Goal: Task Accomplishment & Management: Use online tool/utility

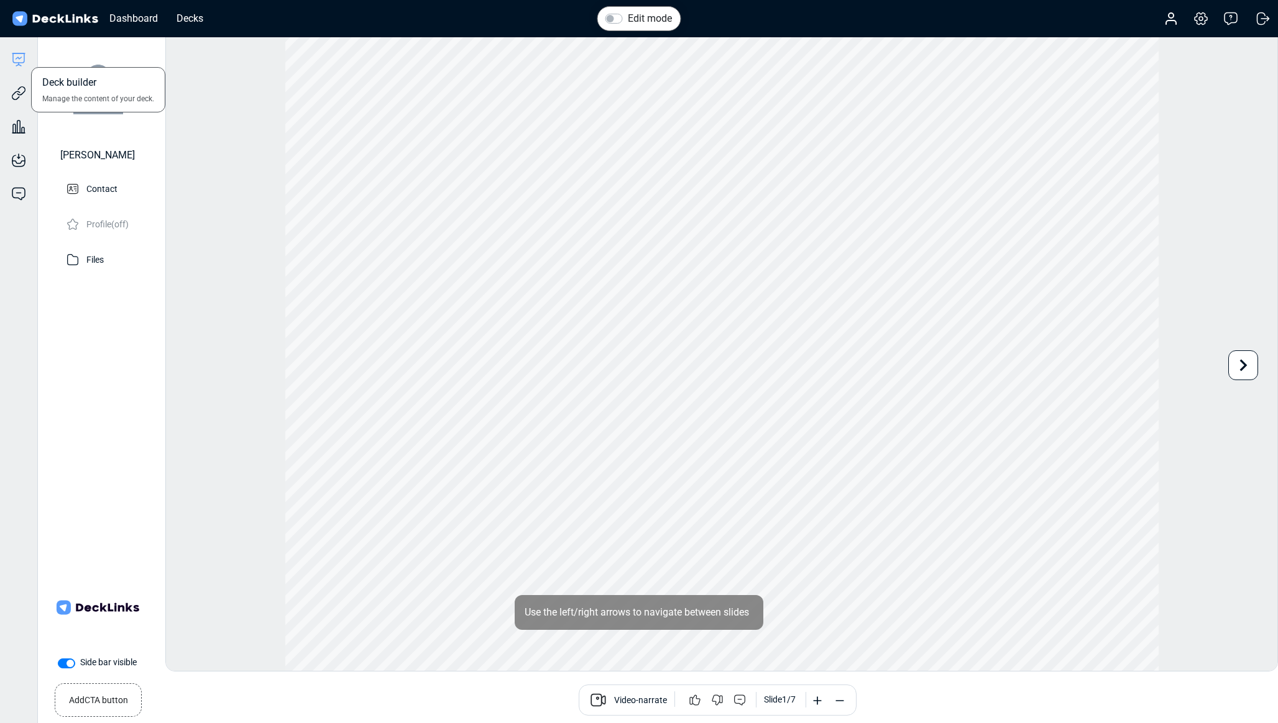
click at [13, 60] on icon at bounding box center [18, 57] width 11 height 9
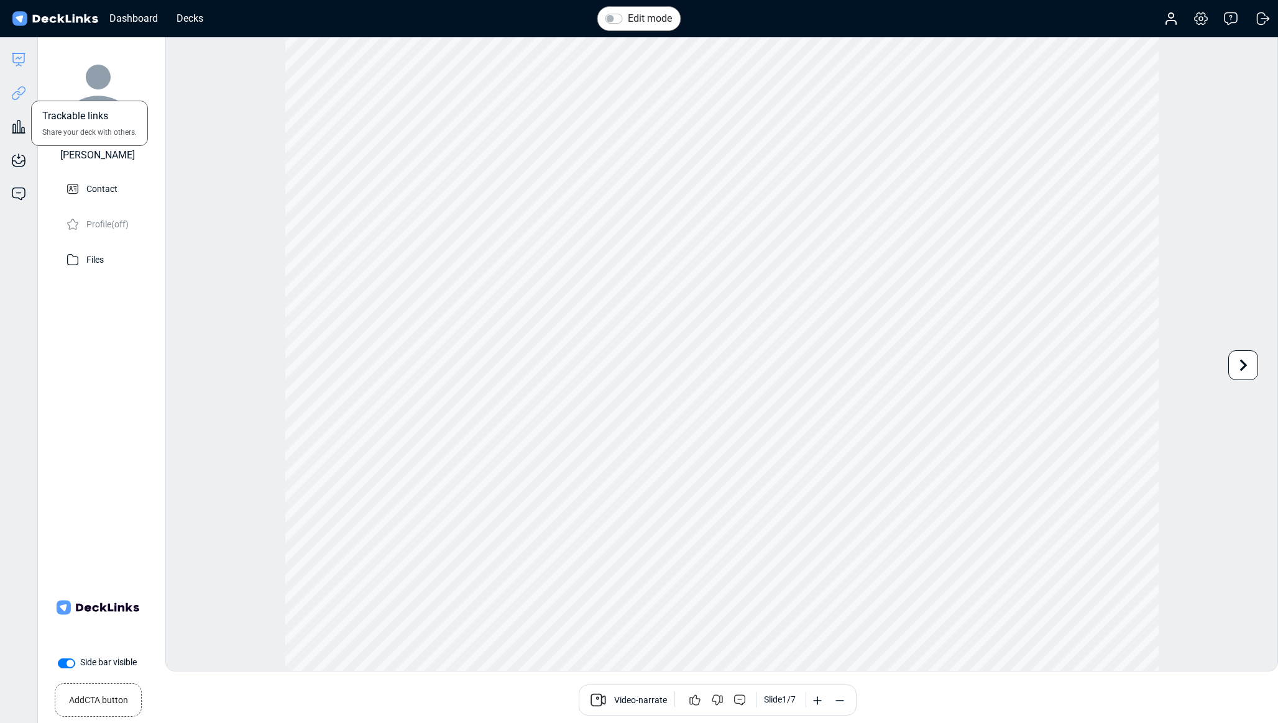
click at [19, 94] on icon at bounding box center [21, 90] width 9 height 9
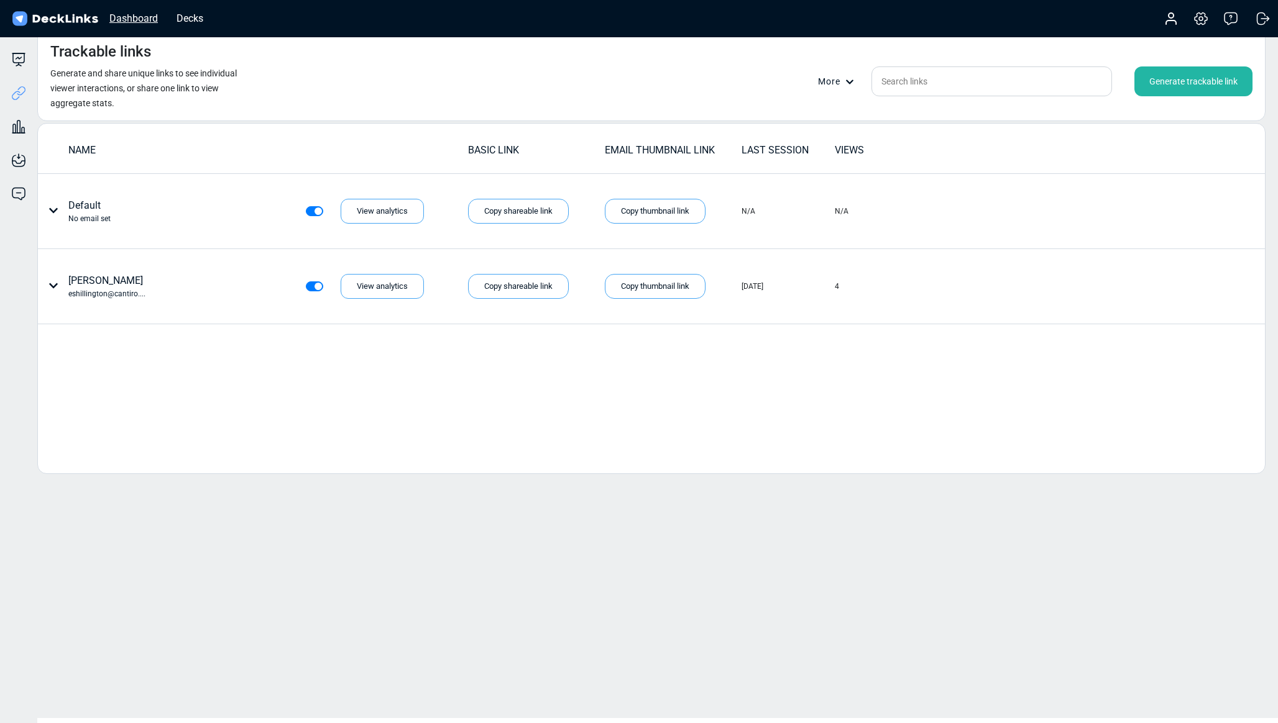
click at [125, 22] on div "Dashboard" at bounding box center [133, 19] width 61 height 16
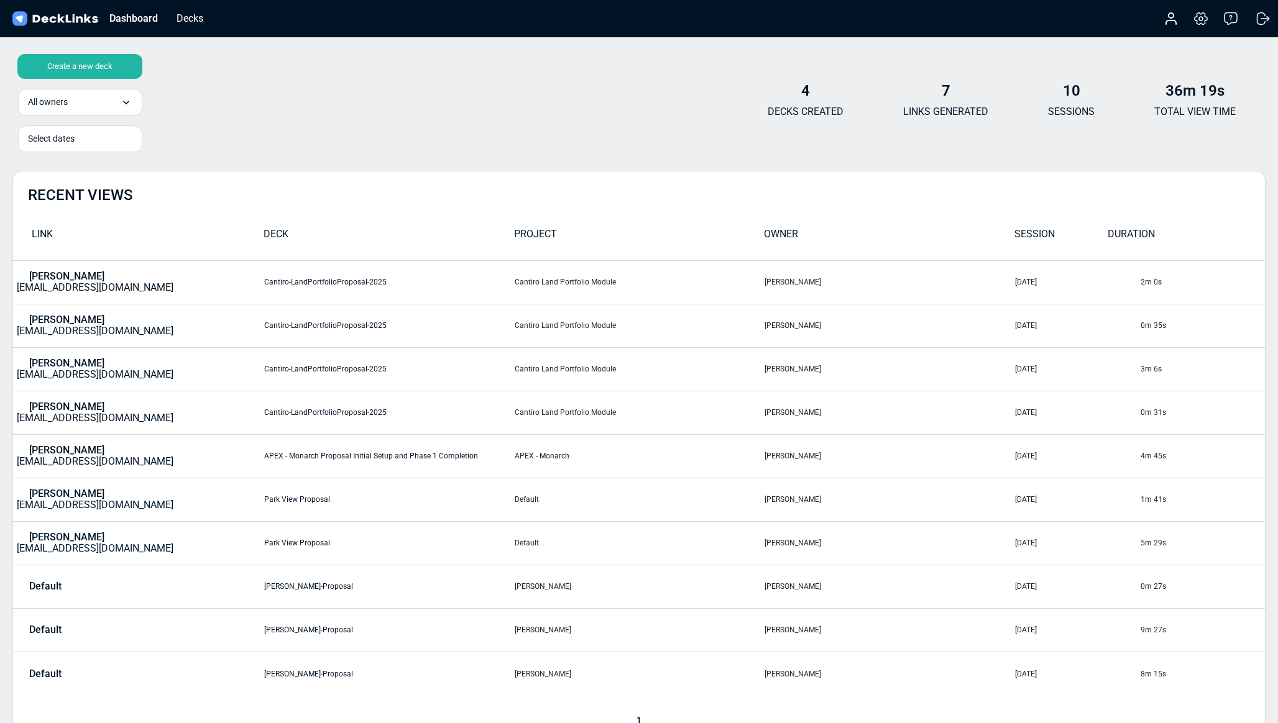
click at [64, 68] on div "Create a new deck" at bounding box center [79, 66] width 125 height 25
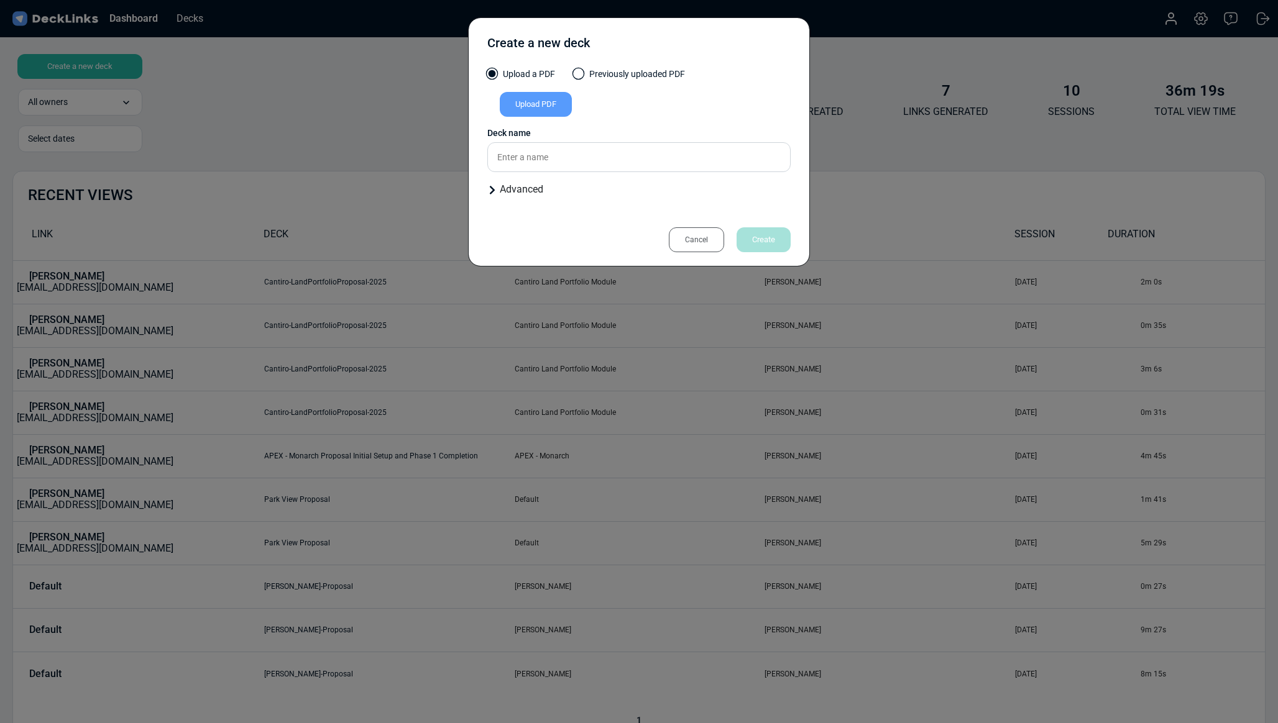
click at [526, 101] on div "Upload PDF" at bounding box center [536, 104] width 72 height 25
click at [0, 0] on input "Upload PDF" at bounding box center [0, 0] width 0 height 0
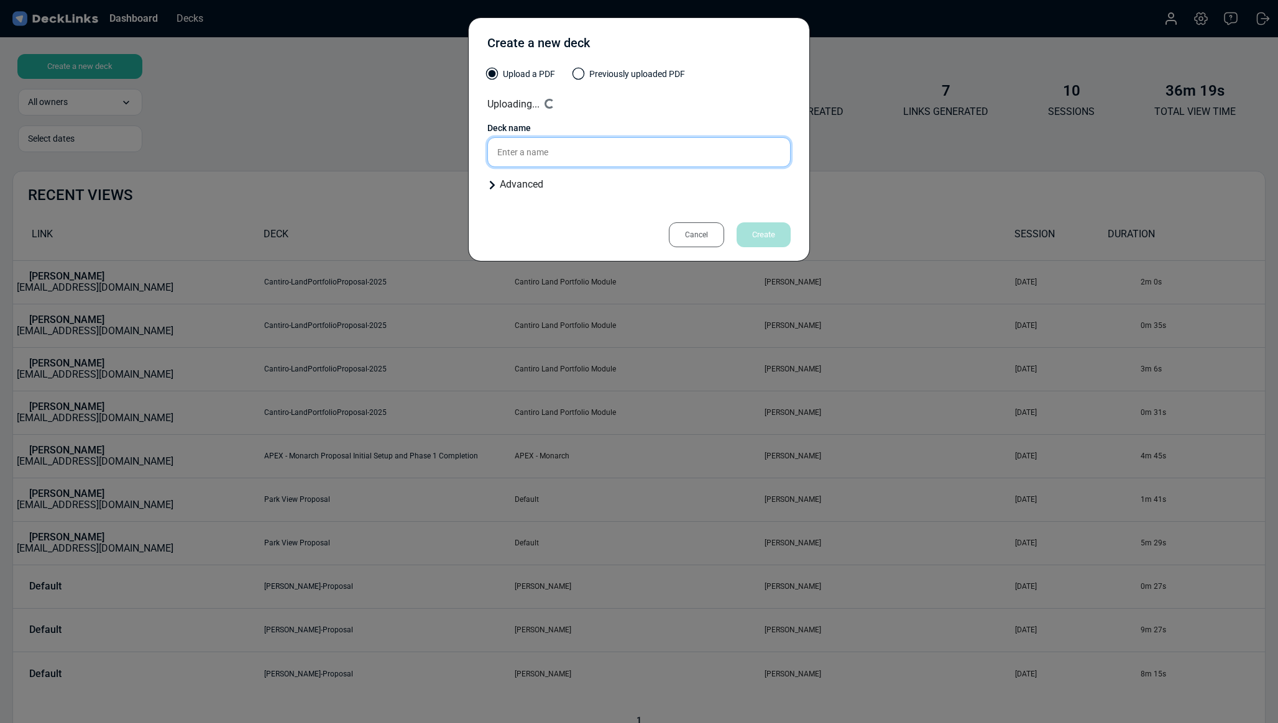
click at [522, 155] on input "text" at bounding box center [638, 152] width 303 height 30
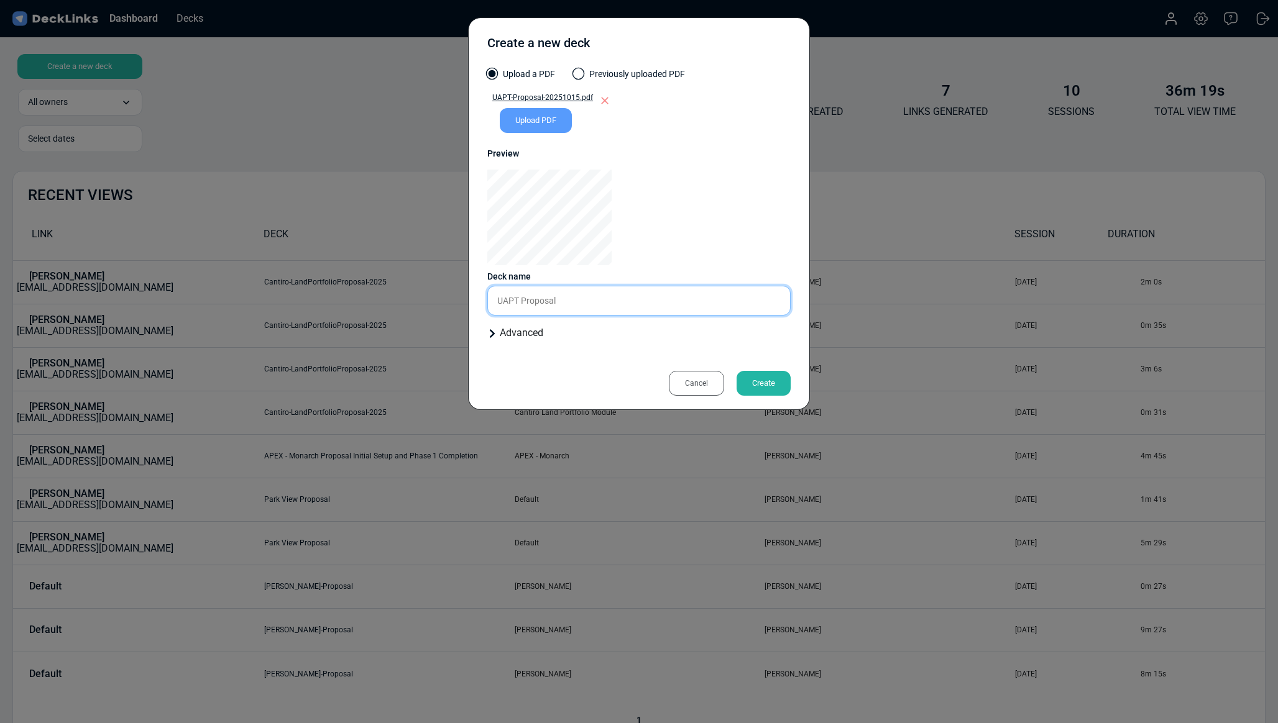
type input "UAPT Proposal"
click at [492, 334] on icon at bounding box center [492, 334] width 10 height 10
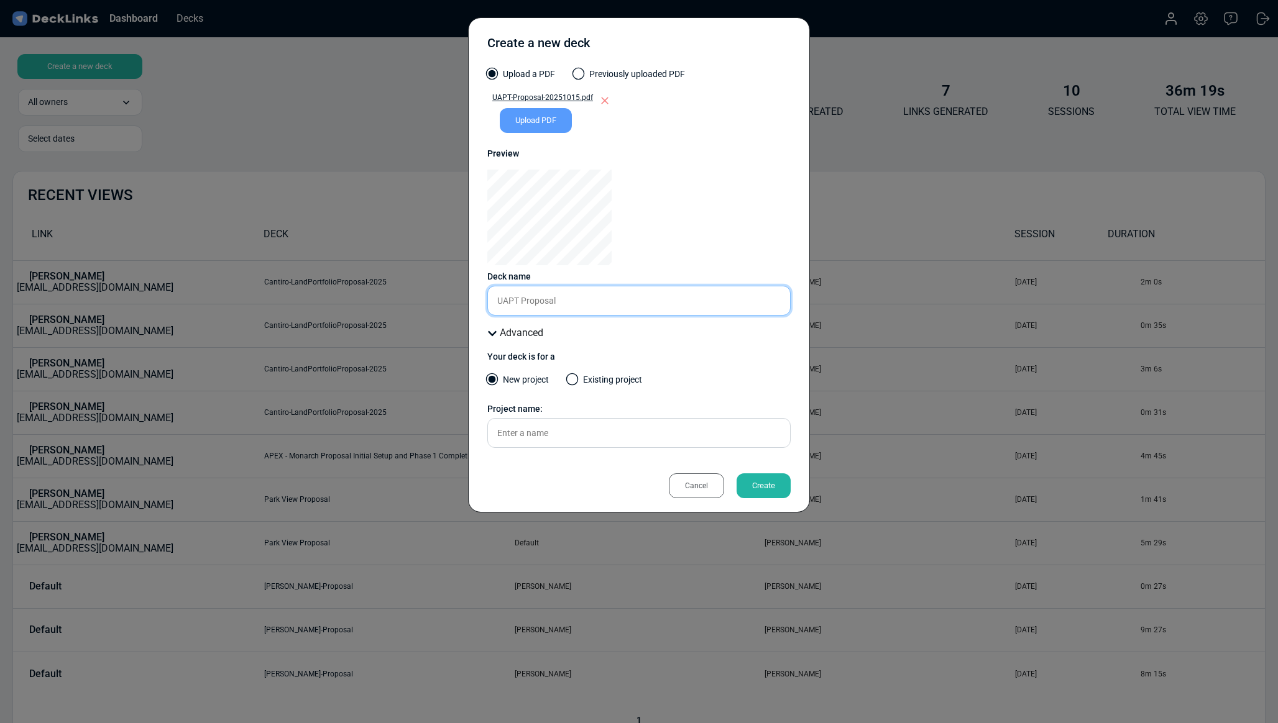
drag, startPoint x: 580, startPoint y: 301, endPoint x: 478, endPoint y: 295, distance: 102.1
click at [478, 295] on div "Create a new deck Upload a PDF Previously uploaded PDF UAPT-Proposal-20251015.p…" at bounding box center [639, 264] width 342 height 495
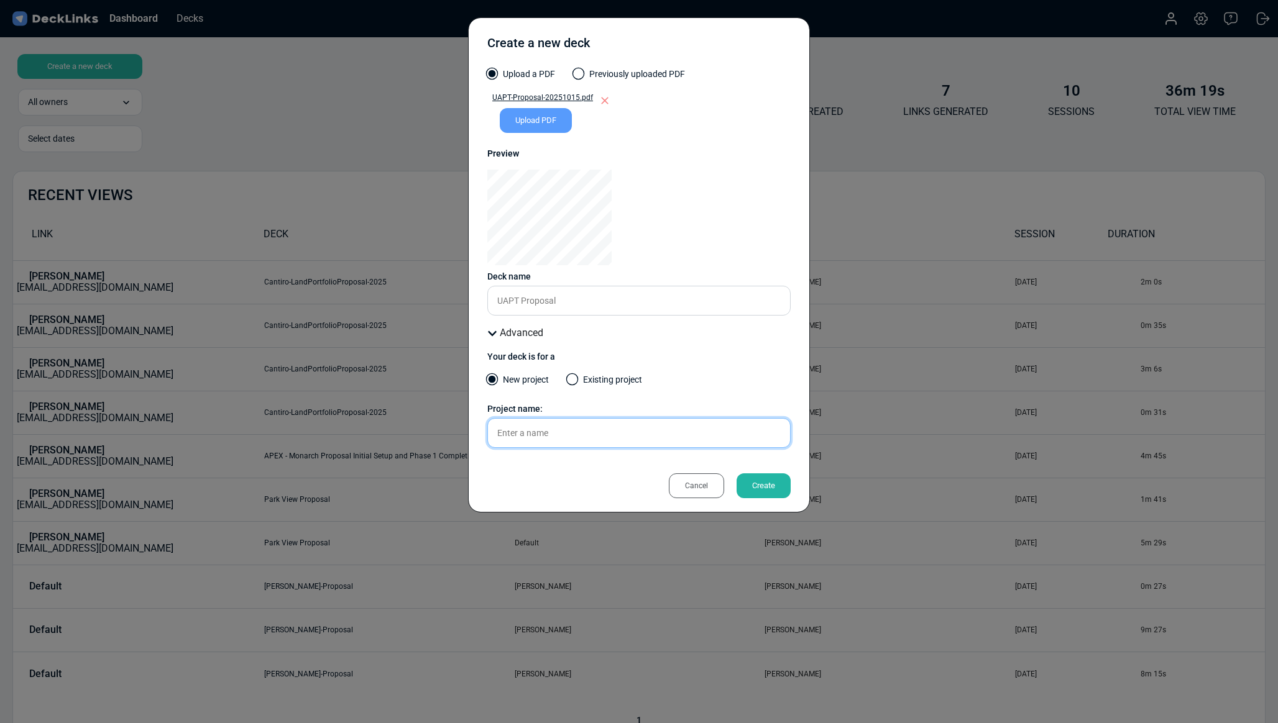
click at [548, 434] on input "text" at bounding box center [638, 433] width 303 height 30
paste input "UAPT Proposal"
type input "UAPT Proposal"
click at [588, 472] on div "Cancel Create" at bounding box center [638, 479] width 303 height 28
click at [771, 491] on div "Create" at bounding box center [763, 486] width 54 height 25
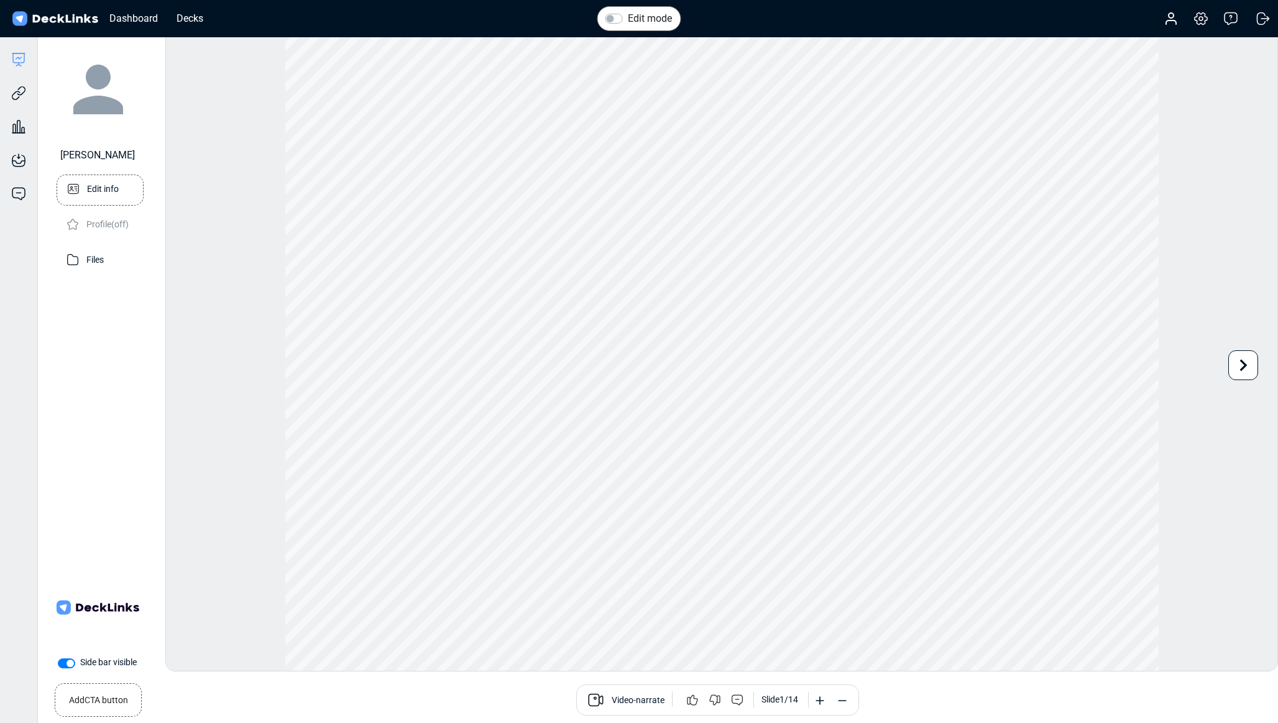
click at [90, 196] on div "Edit info" at bounding box center [100, 190] width 71 height 30
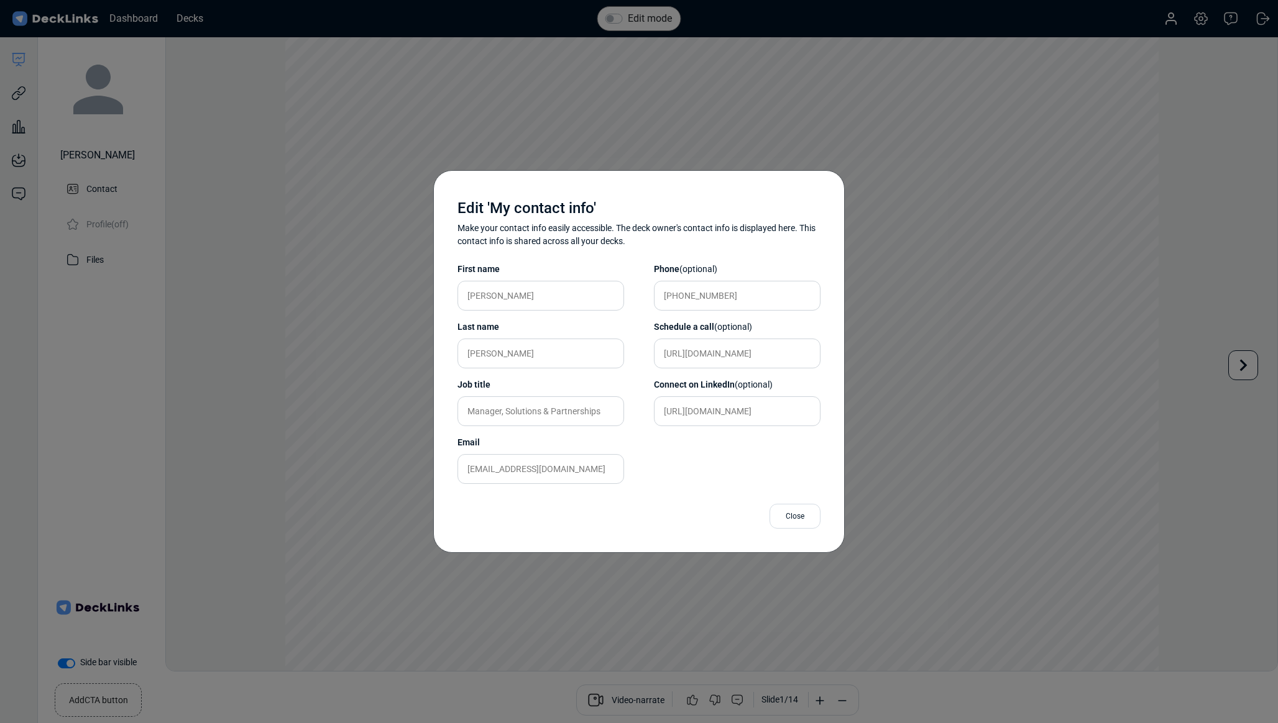
click at [89, 320] on div "Edit 'My contact info' Make your contact info easily accessible. The deck owner…" at bounding box center [639, 361] width 1278 height 723
click at [803, 510] on div "Close" at bounding box center [794, 516] width 51 height 25
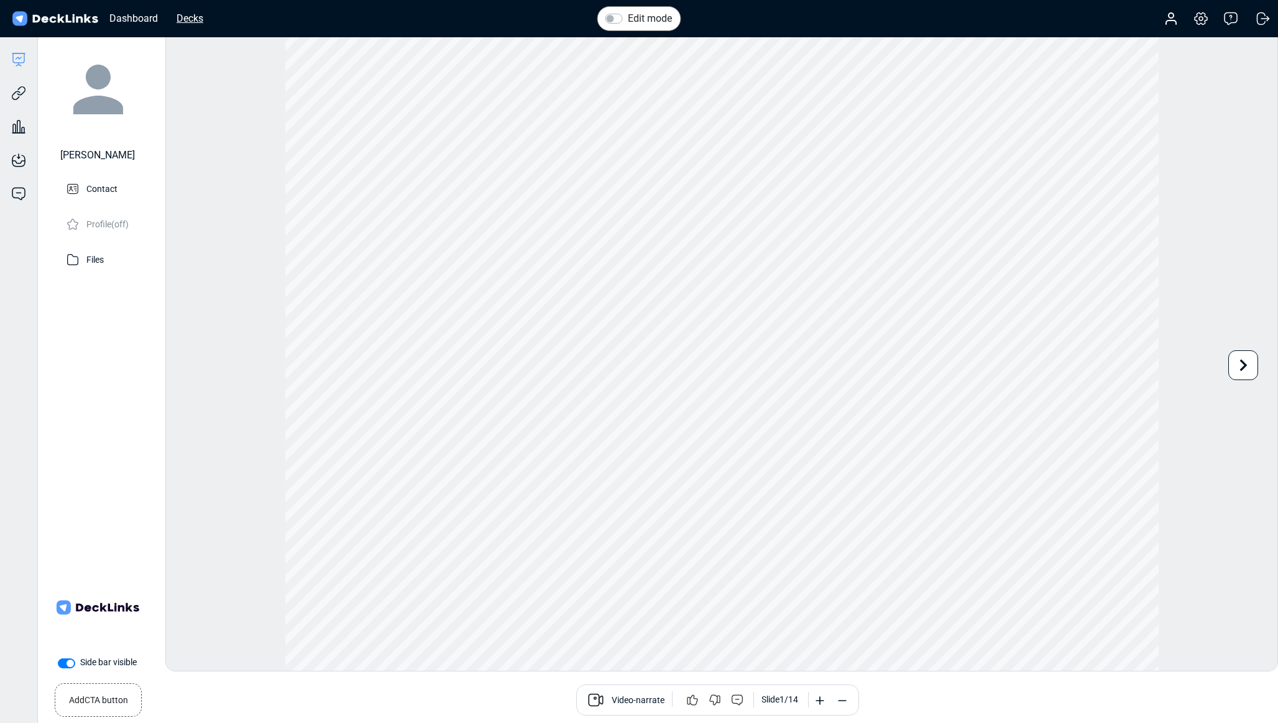
click at [187, 16] on div "Decks" at bounding box center [189, 19] width 39 height 16
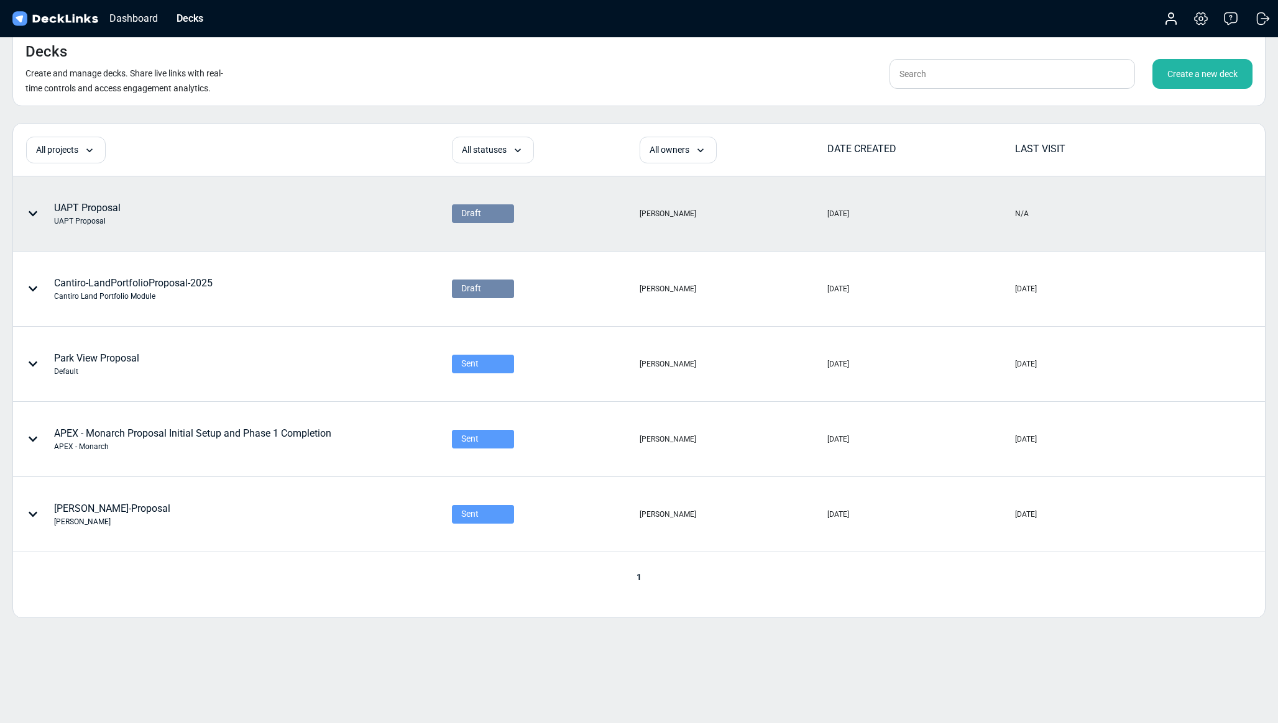
scroll to position [1, 0]
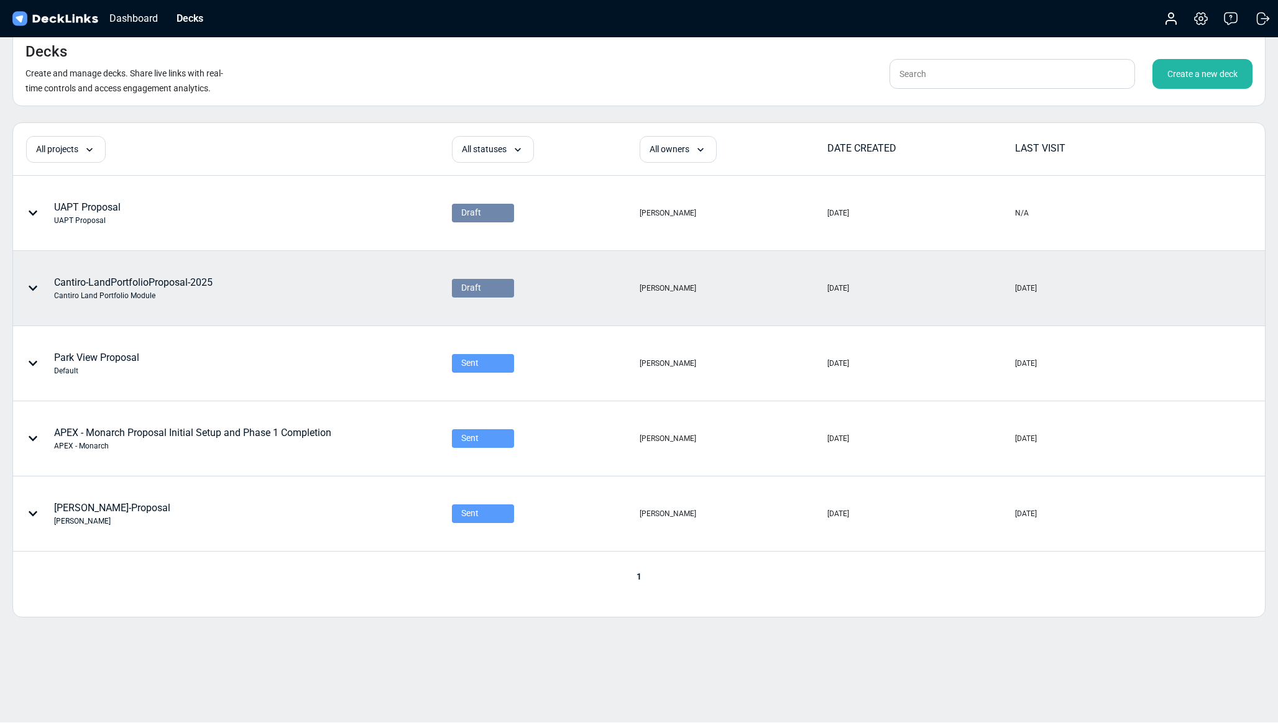
click at [498, 289] on div "Draft" at bounding box center [482, 287] width 43 height 13
click at [478, 319] on div "Sent" at bounding box center [482, 323] width 43 height 11
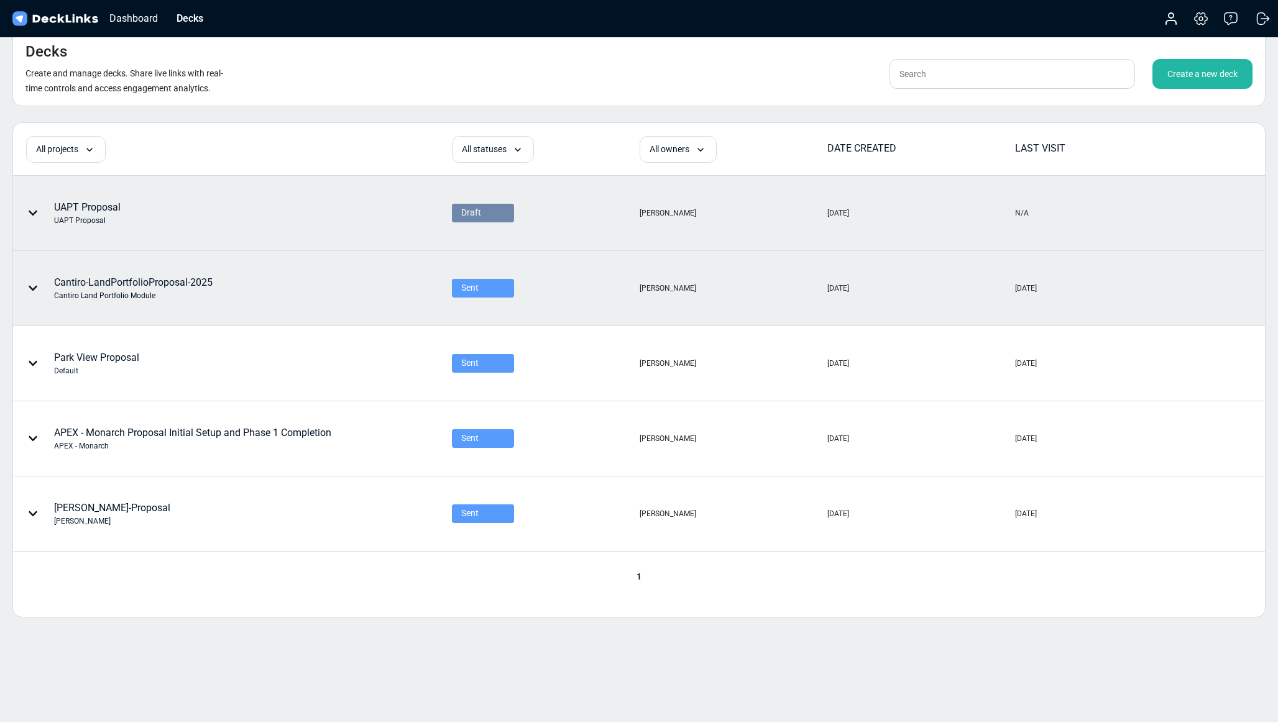
click at [479, 214] on span "Draft" at bounding box center [471, 212] width 20 height 13
click at [329, 221] on div "UAPT Proposal UAPT Proposal" at bounding box center [177, 212] width 327 height 37
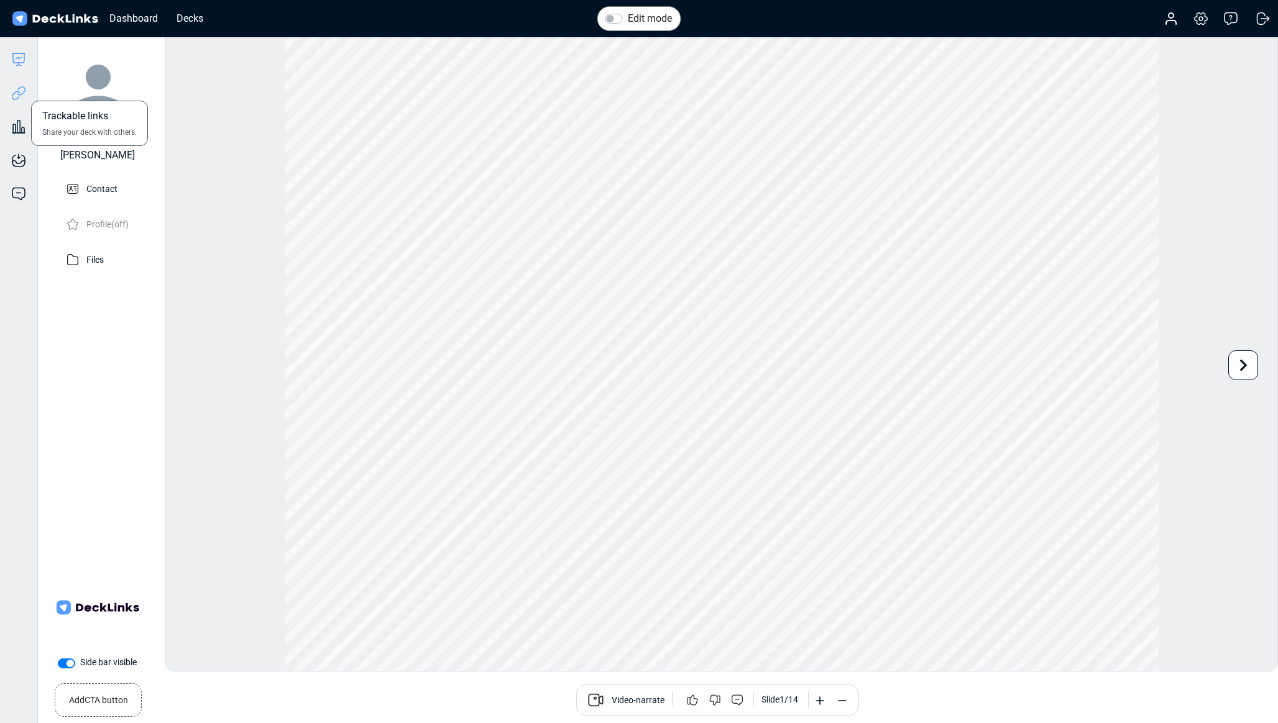
click at [11, 91] on icon at bounding box center [18, 93] width 15 height 15
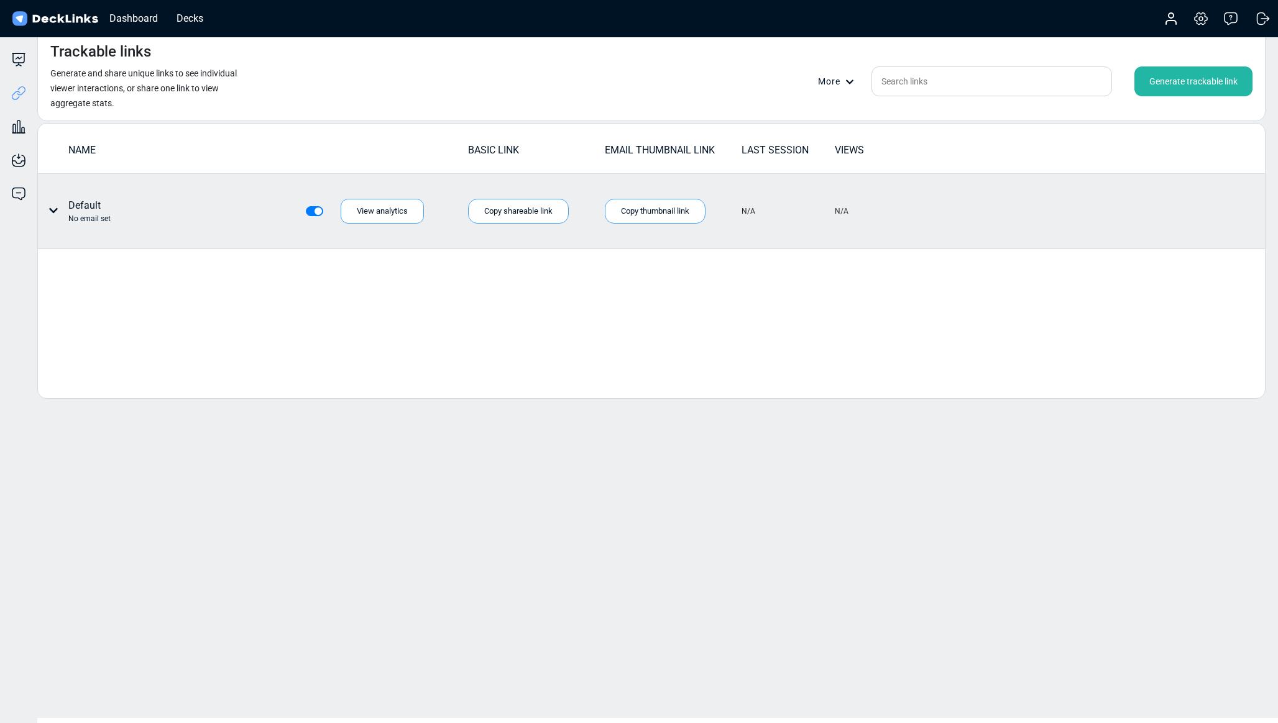
click at [58, 215] on div "Default No email set" at bounding box center [96, 211] width 106 height 26
click at [72, 215] on div "No email set" at bounding box center [89, 218] width 42 height 11
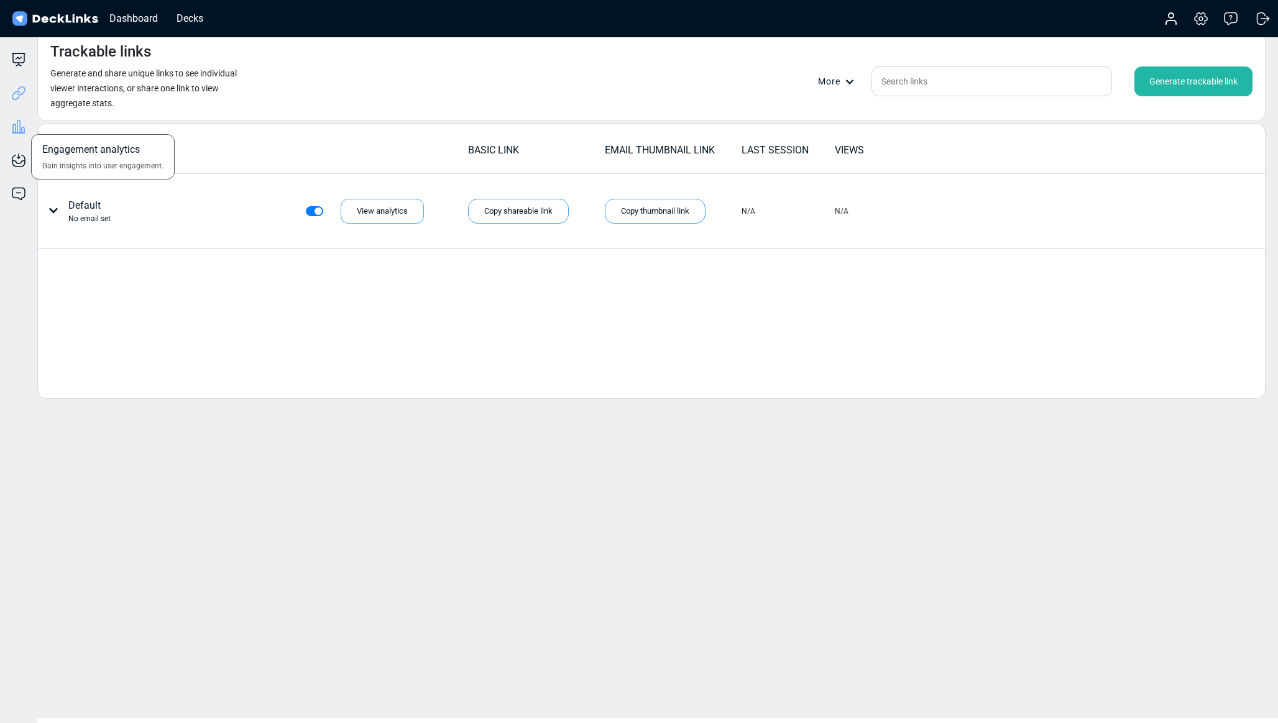
click at [18, 130] on icon at bounding box center [18, 126] width 15 height 15
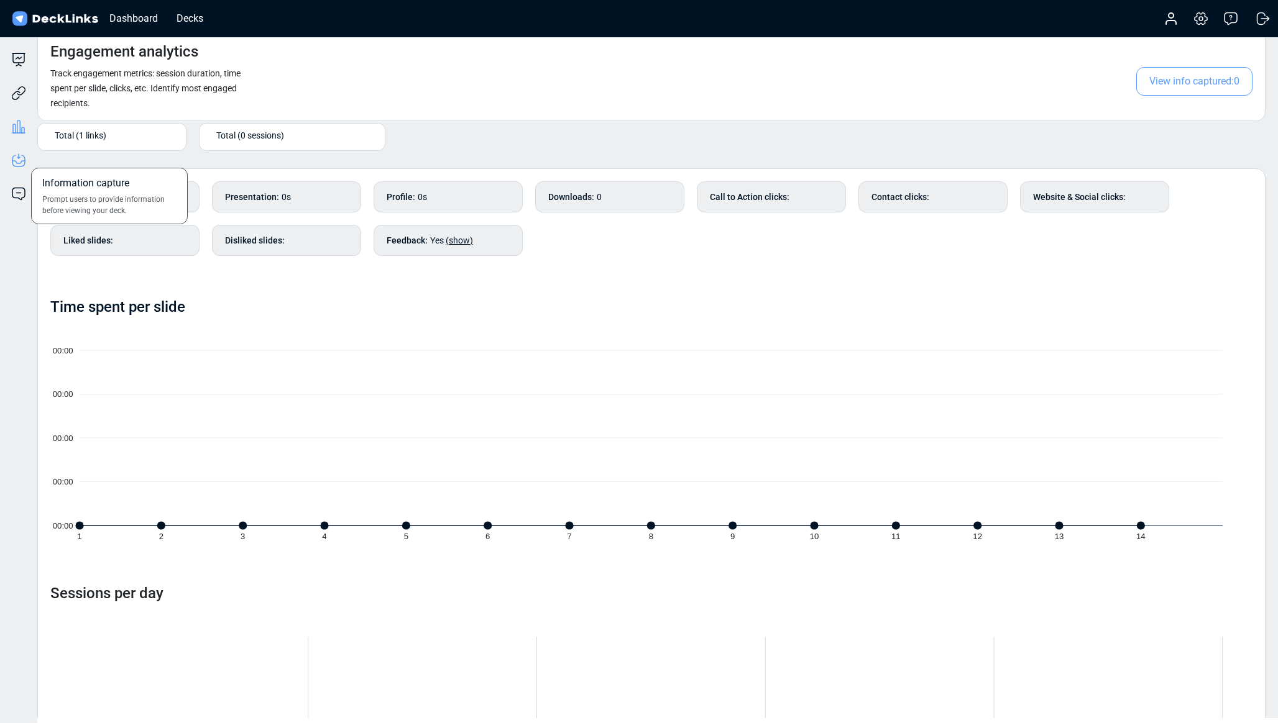
click at [17, 157] on icon at bounding box center [17, 157] width 1 height 1
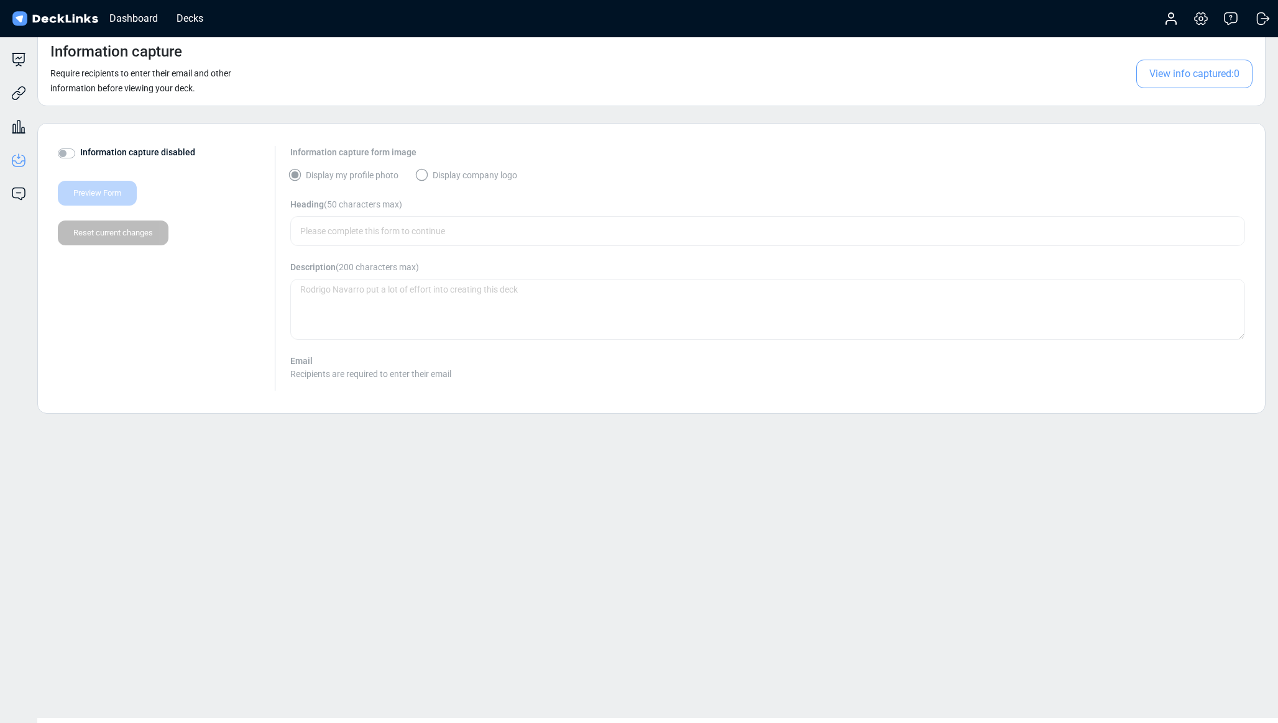
click at [80, 154] on label "Information capture disabled" at bounding box center [137, 152] width 115 height 13
click at [68, 154] on input "Information capture disabled" at bounding box center [63, 152] width 10 height 12
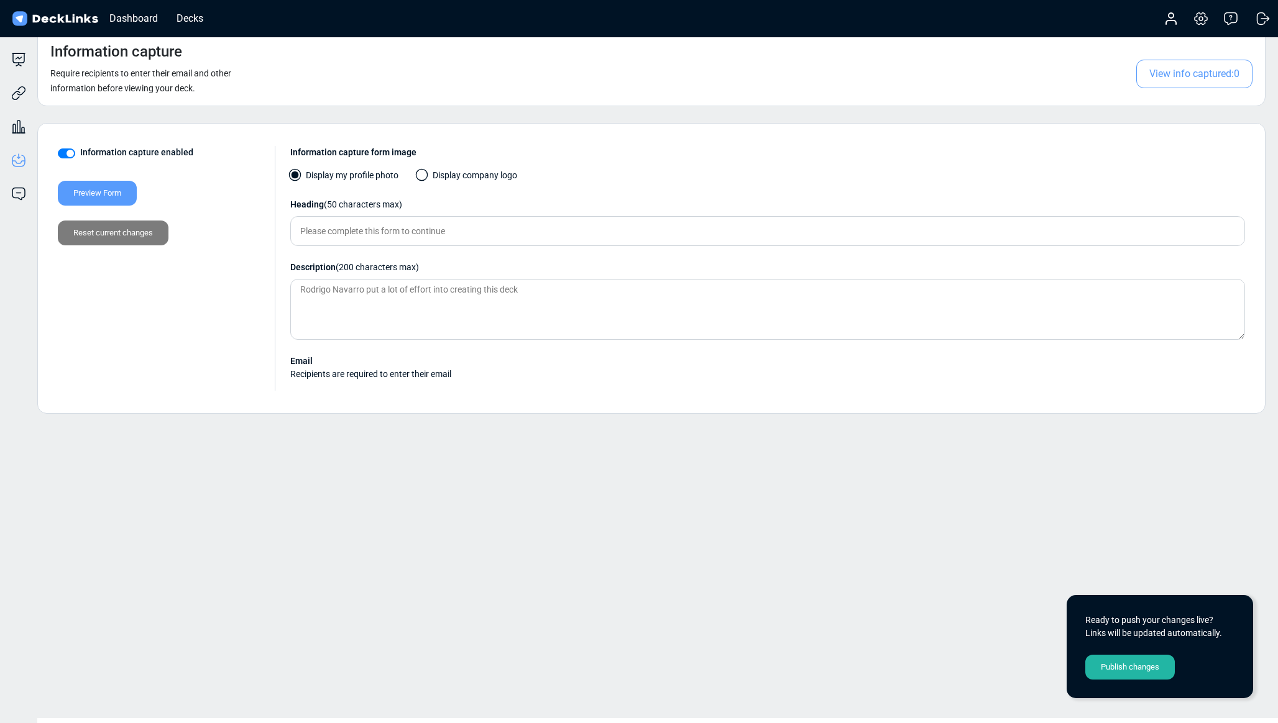
click at [80, 155] on label "Information capture enabled" at bounding box center [136, 152] width 113 height 13
click at [66, 155] on input "Information capture enabled" at bounding box center [63, 152] width 10 height 12
checkbox input "false"
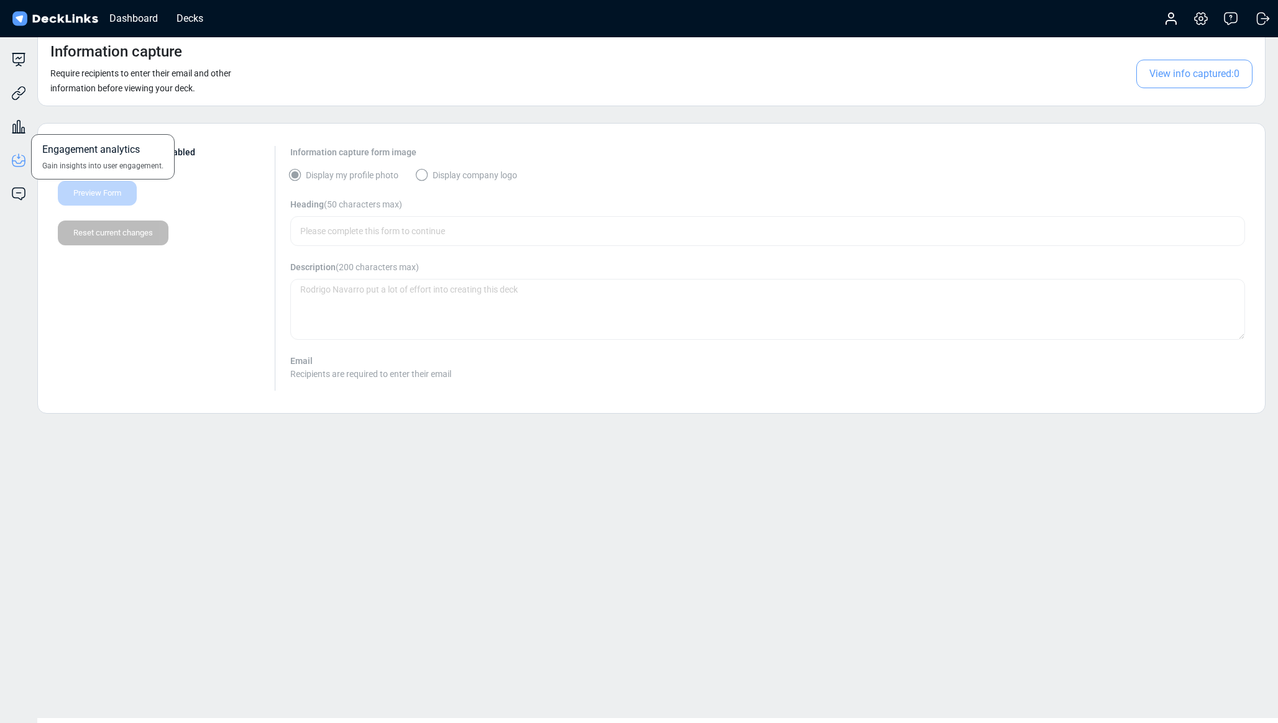
click at [13, 103] on div "Engagement analytics Gain insights into user engagement." at bounding box center [18, 118] width 37 height 34
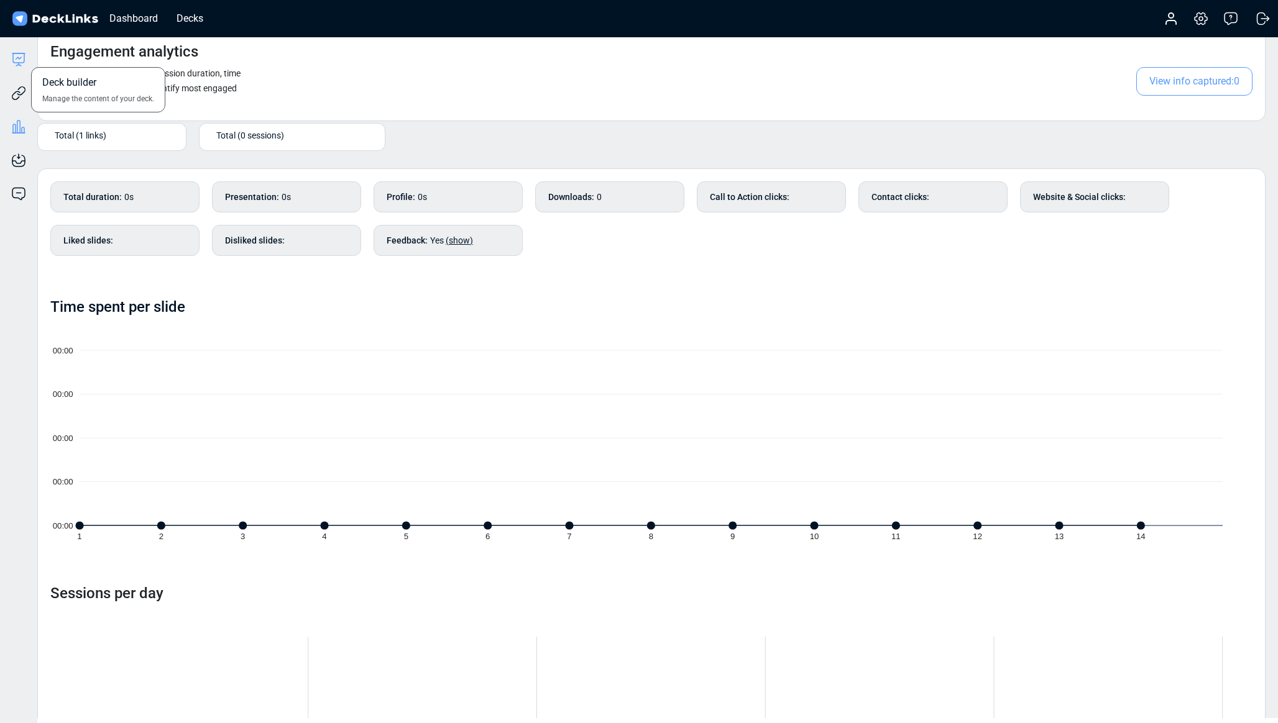
click at [24, 56] on icon at bounding box center [18, 59] width 15 height 15
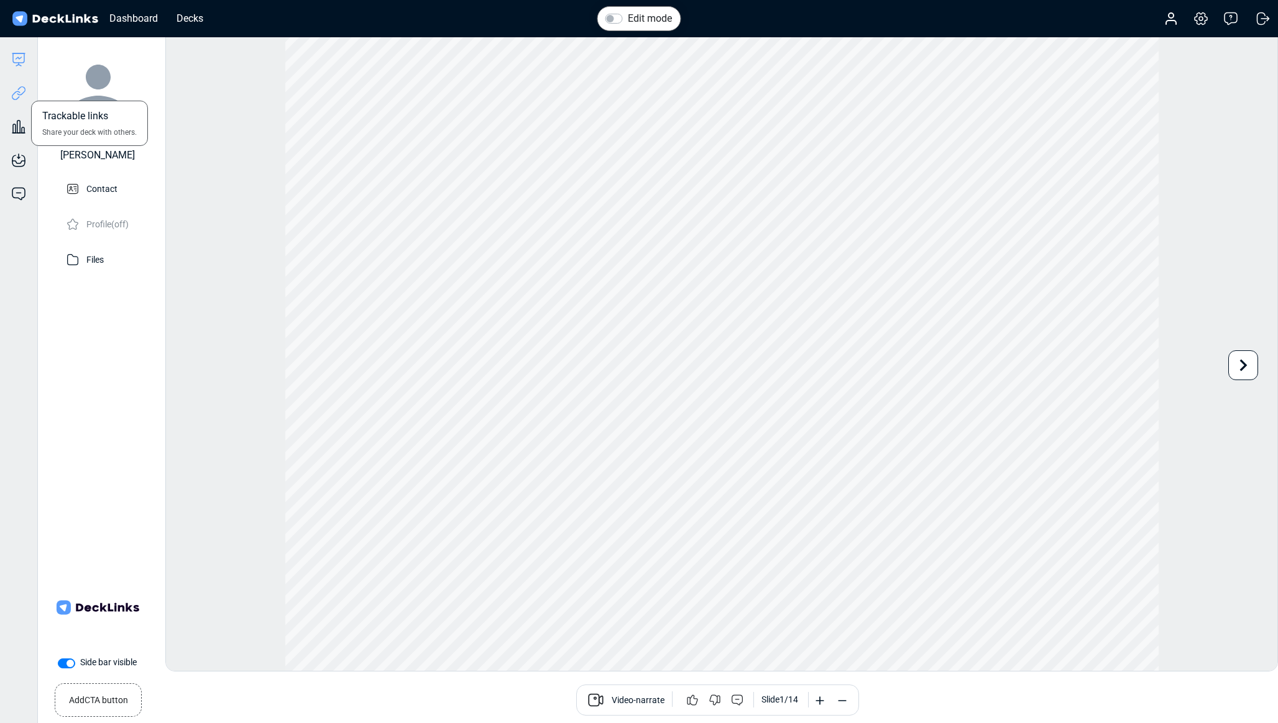
click at [21, 98] on icon at bounding box center [18, 93] width 15 height 15
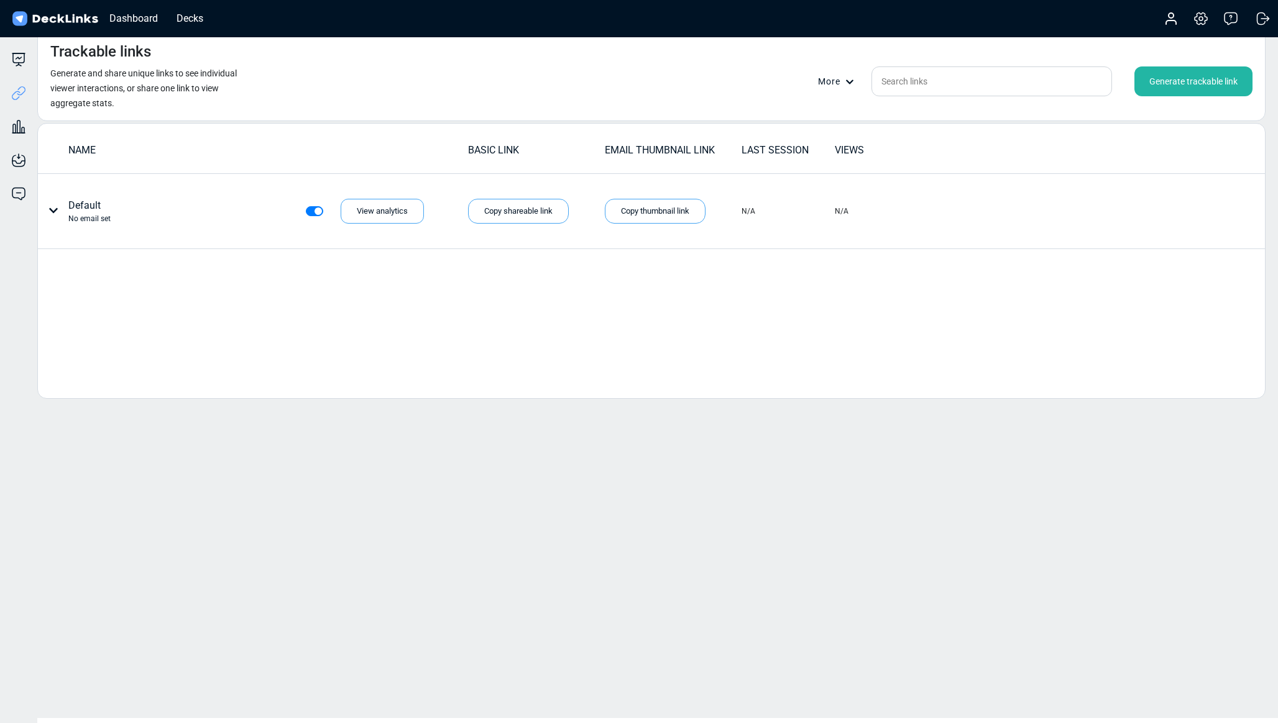
click at [484, 152] on td "BASIC LINK" at bounding box center [535, 153] width 137 height 22
click at [1171, 80] on div "Generate trackable link" at bounding box center [1193, 81] width 118 height 30
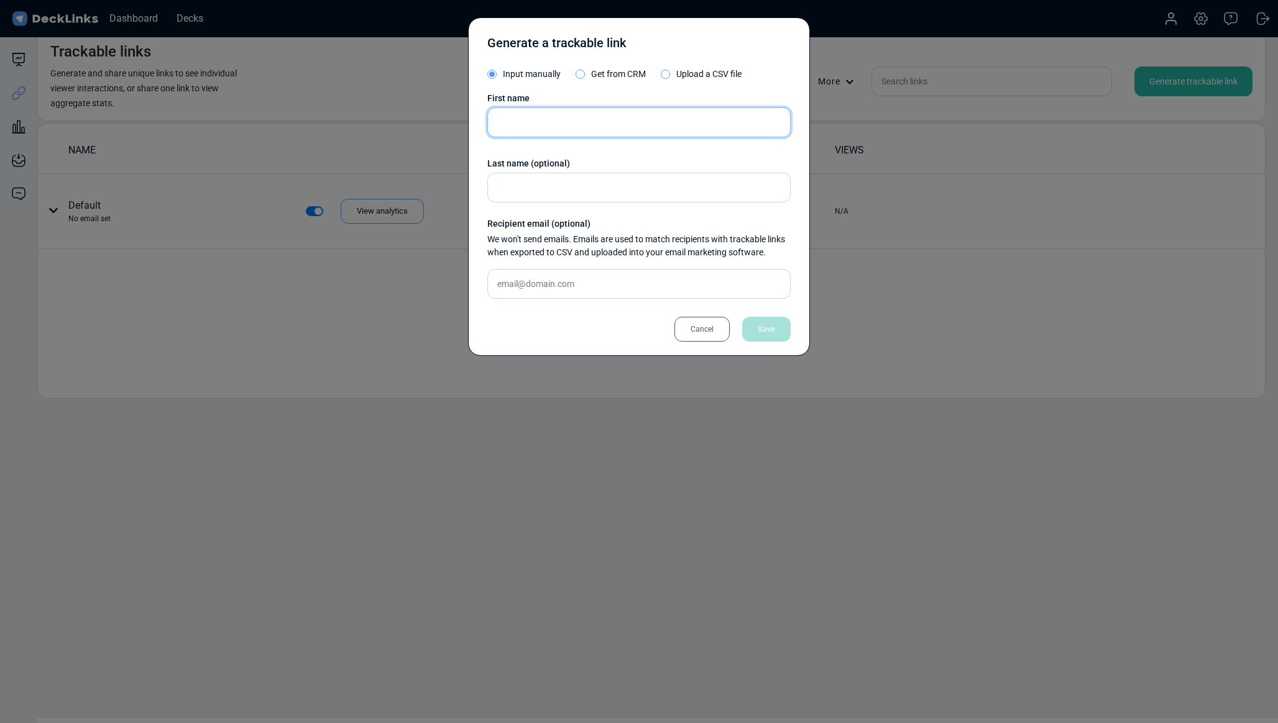
click at [551, 120] on input "text" at bounding box center [638, 123] width 303 height 30
type input "[PERSON_NAME]"
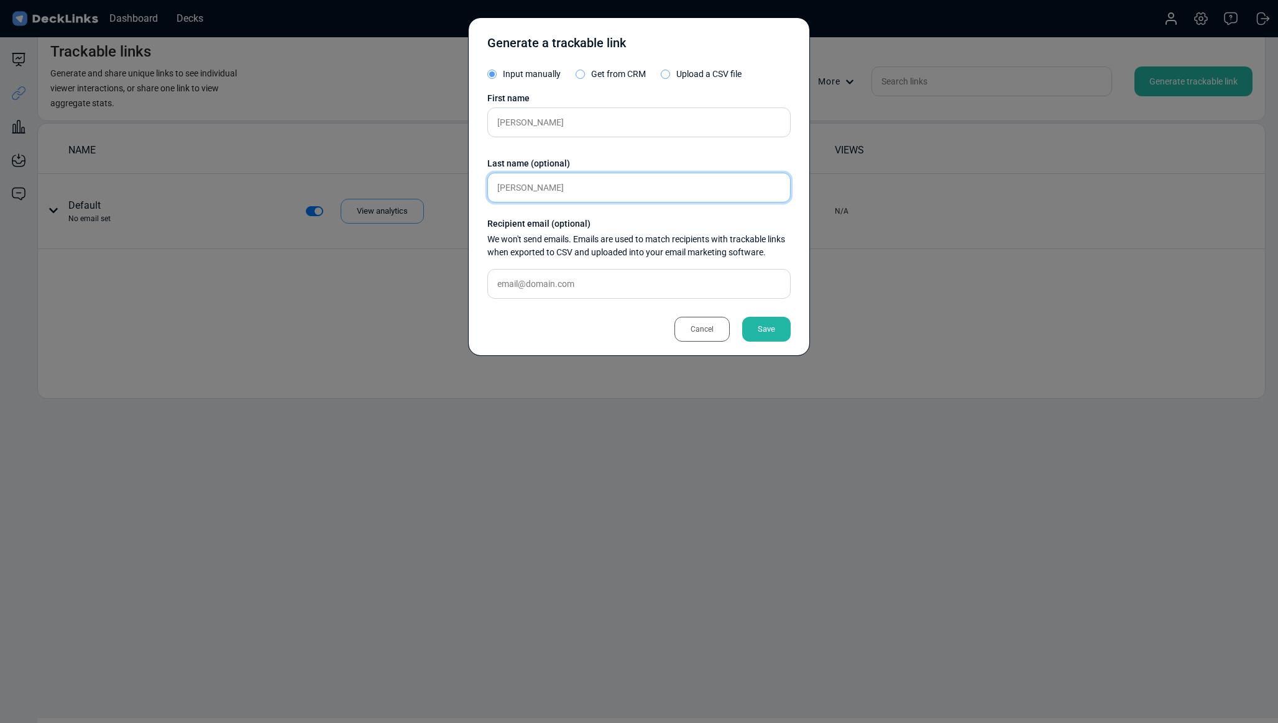
type input "[PERSON_NAME]"
click at [551, 289] on input "text" at bounding box center [638, 284] width 303 height 30
paste input "[EMAIL_ADDRESS][DOMAIN_NAME]"
type input "[EMAIL_ADDRESS][DOMAIN_NAME]"
click at [560, 319] on div "Cancel Save" at bounding box center [638, 323] width 303 height 28
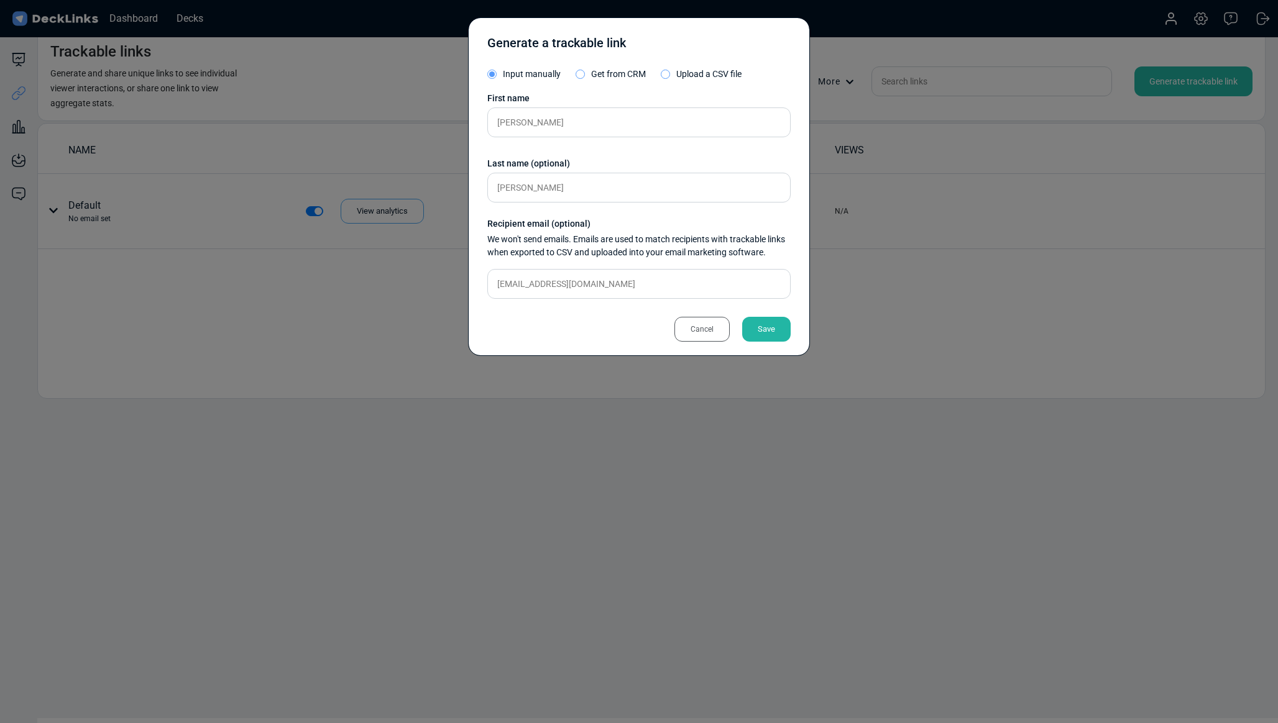
click at [762, 327] on div "Save" at bounding box center [766, 329] width 48 height 25
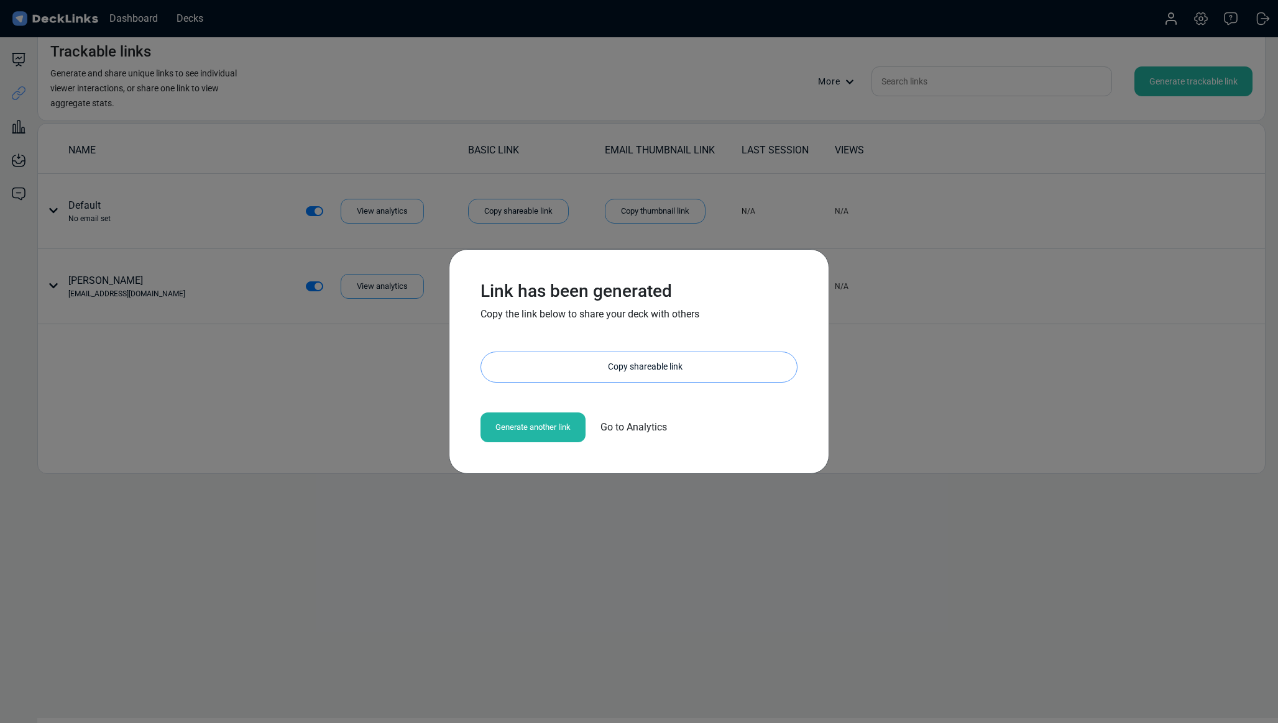
click at [592, 365] on div "Copy shareable link" at bounding box center [644, 367] width 303 height 30
click at [995, 303] on div "Link has been generated Copy the link below to share your deck with others [URL…" at bounding box center [639, 361] width 1278 height 723
